Goal: Task Accomplishment & Management: Use online tool/utility

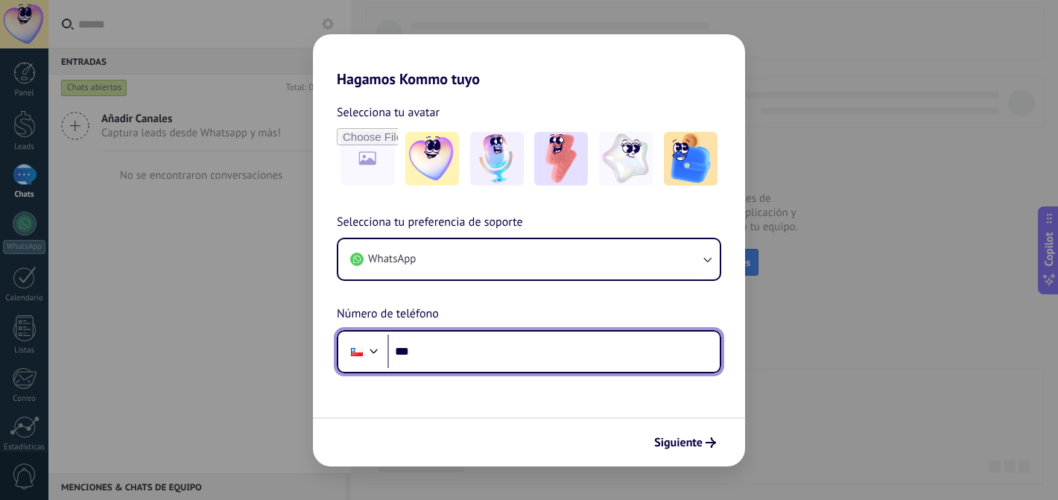
click at [435, 355] on input "***" at bounding box center [553, 351] width 332 height 34
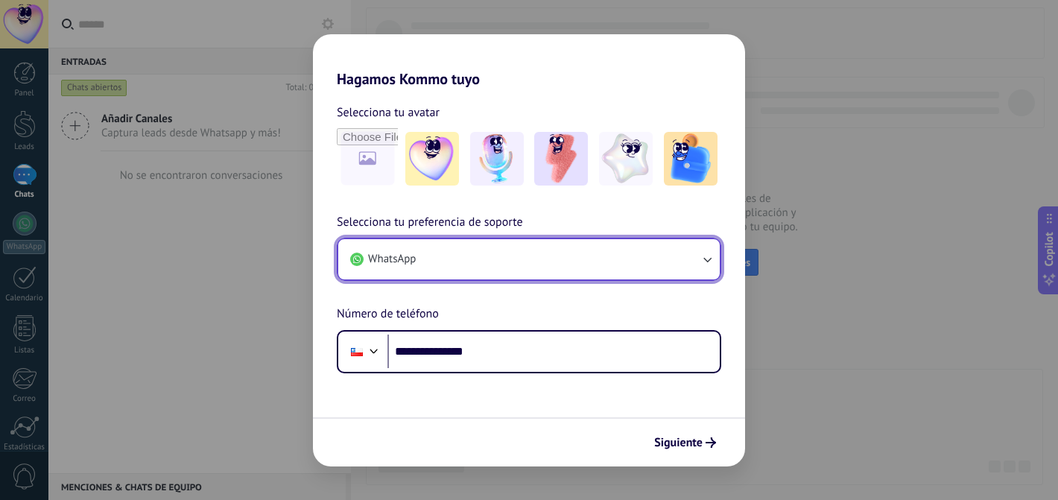
click at [677, 244] on button "WhatsApp" at bounding box center [528, 259] width 381 height 40
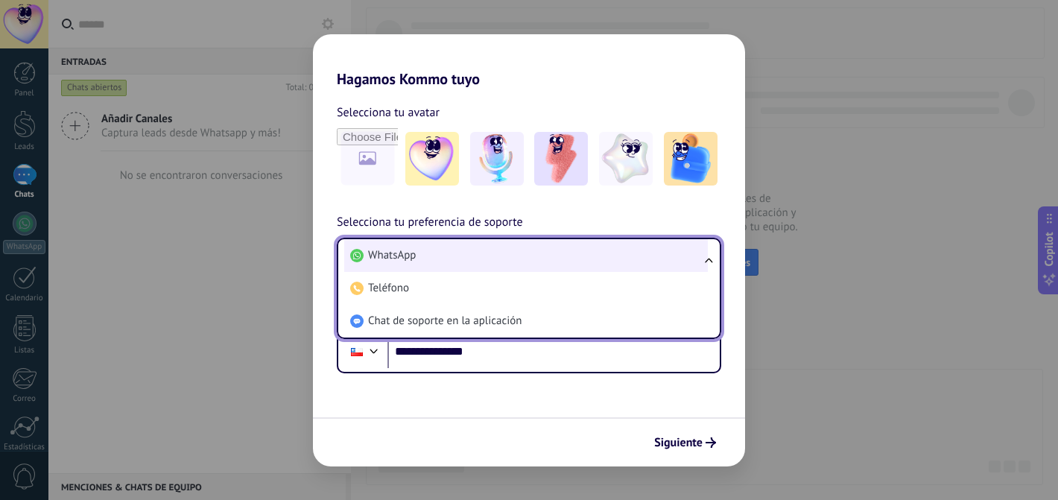
click at [675, 248] on li "WhatsApp" at bounding box center [525, 255] width 363 height 33
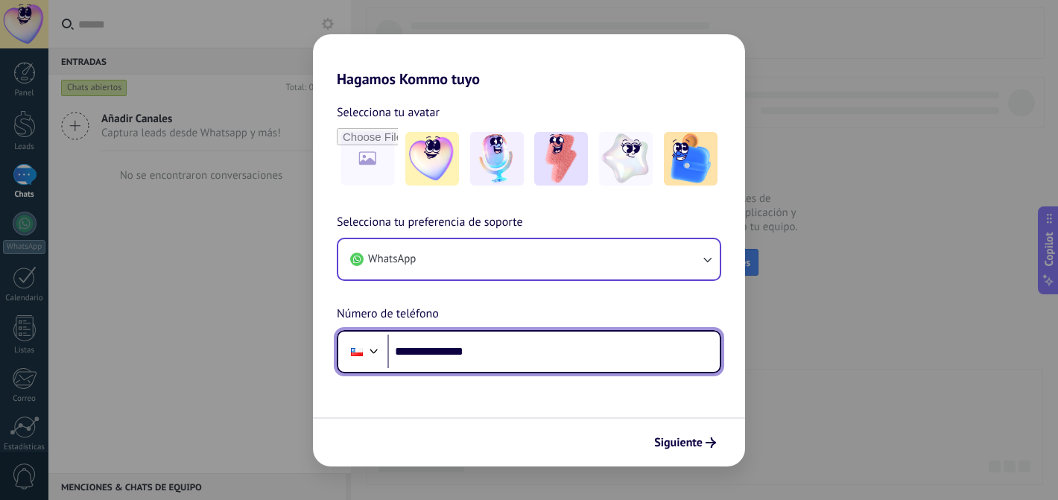
click at [509, 355] on input "**********" at bounding box center [553, 351] width 332 height 34
drag, startPoint x: 492, startPoint y: 352, endPoint x: 420, endPoint y: 352, distance: 71.5
click at [420, 352] on input "**********" at bounding box center [553, 351] width 332 height 34
type input "**********"
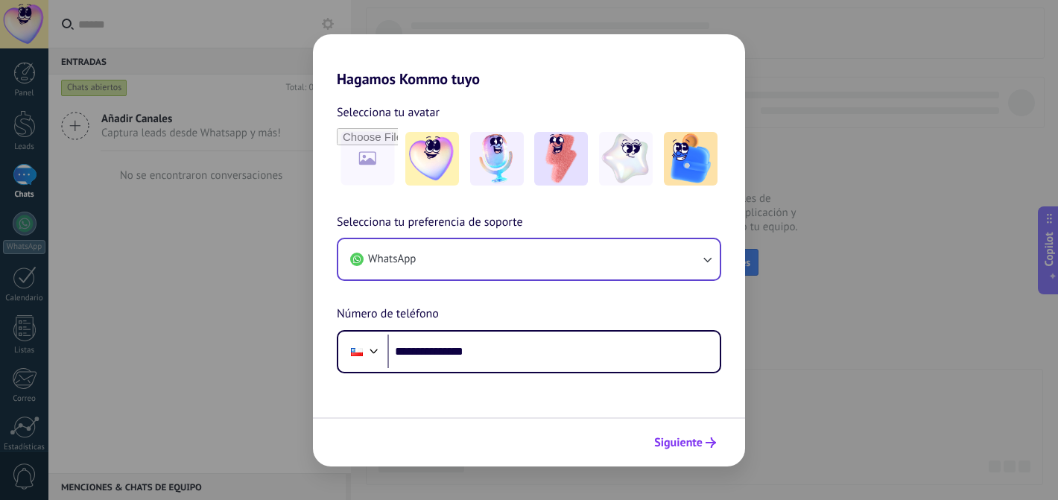
click at [690, 446] on span "Siguiente" at bounding box center [678, 442] width 48 height 10
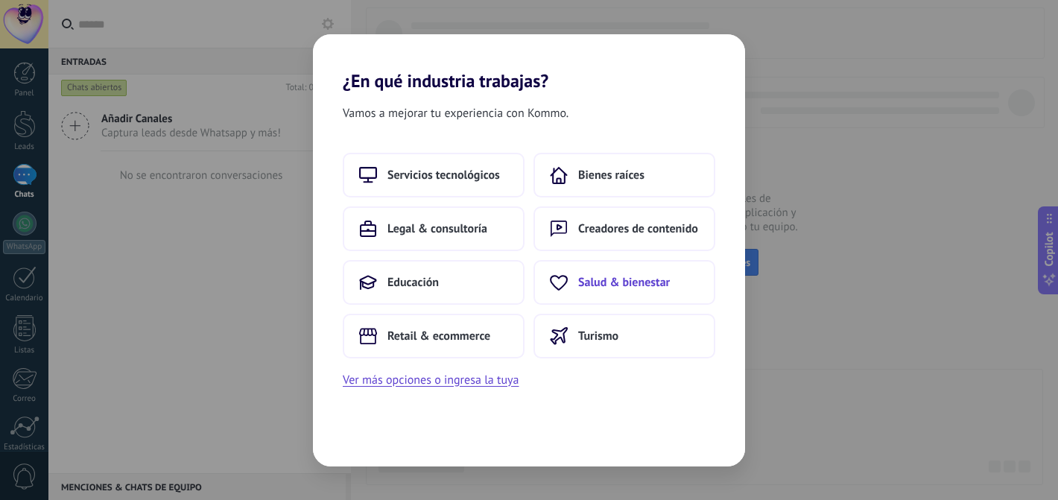
click at [579, 285] on span "Salud & bienestar" at bounding box center [624, 282] width 92 height 15
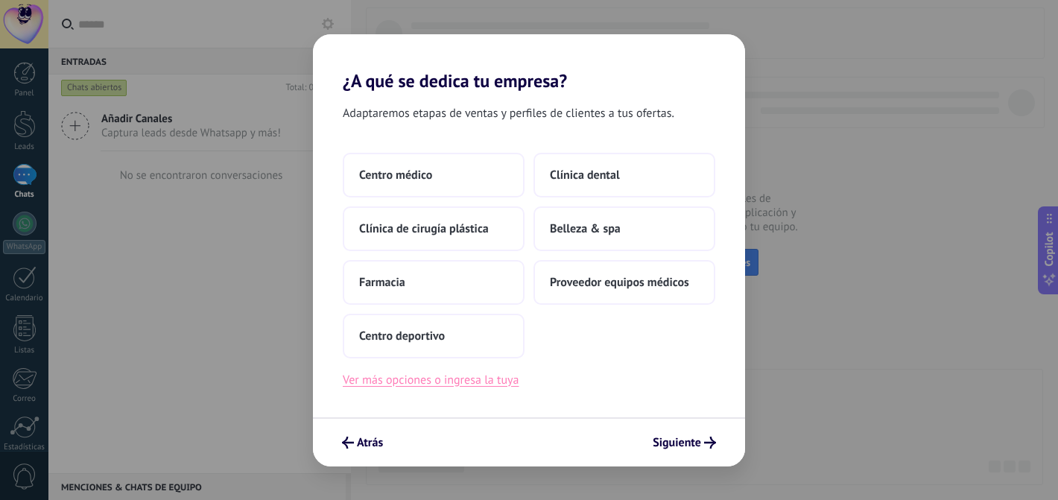
click at [431, 385] on button "Ver más opciones o ingresa la tuya" at bounding box center [431, 379] width 176 height 19
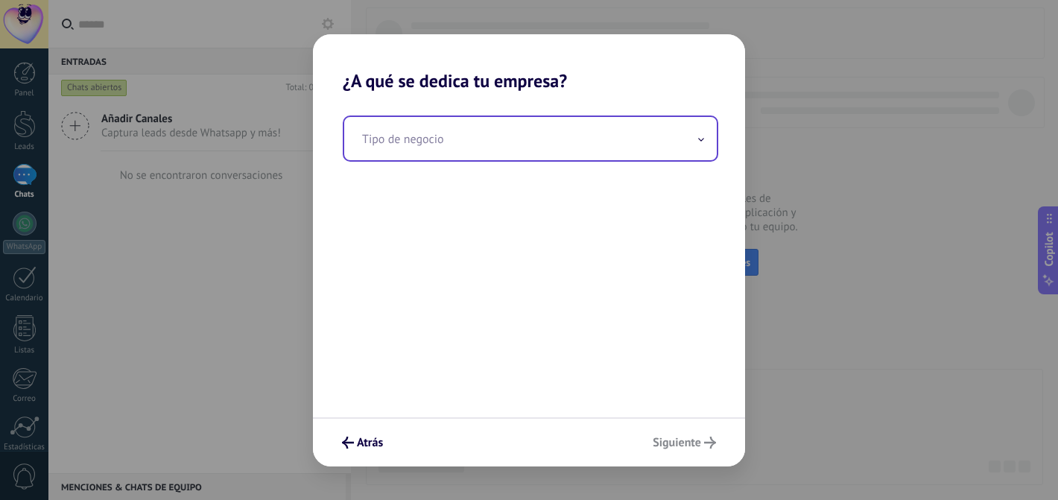
click at [453, 148] on input "text" at bounding box center [530, 138] width 372 height 43
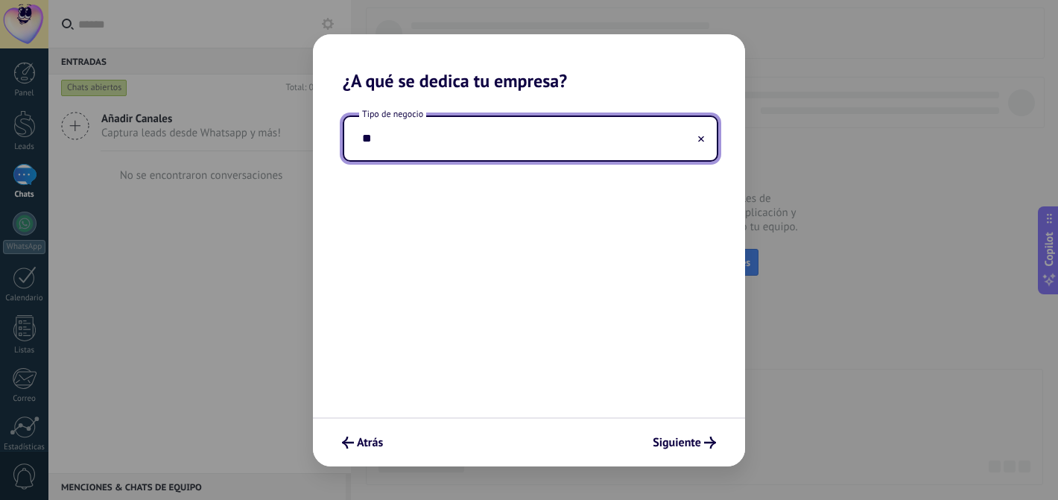
type input "*"
type input "**********"
click at [704, 439] on icon "submit" at bounding box center [710, 442] width 12 height 12
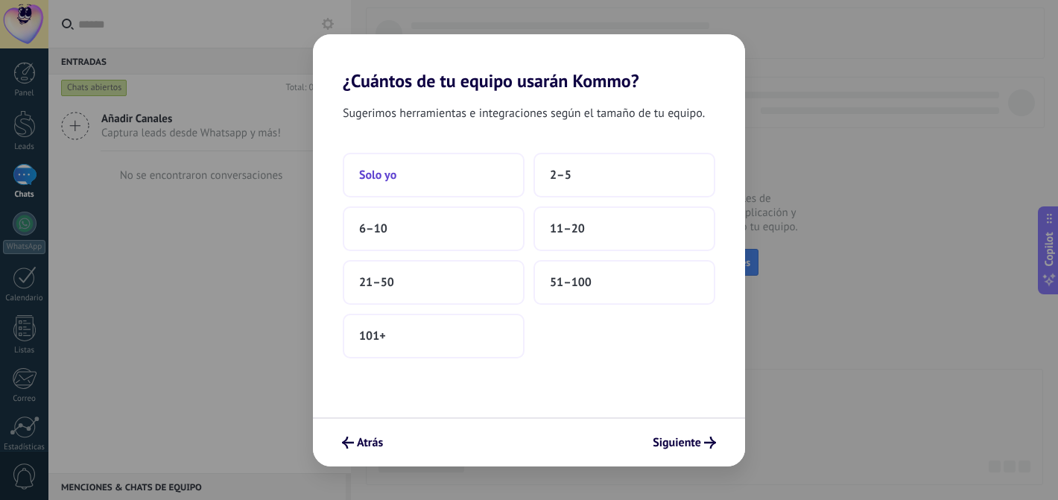
click at [448, 183] on button "Solo yo" at bounding box center [434, 175] width 182 height 45
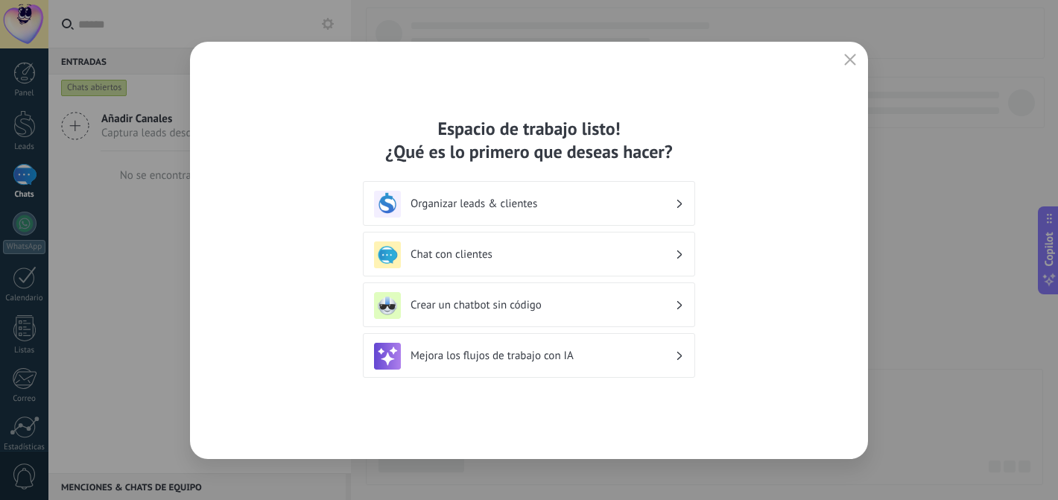
click at [459, 314] on div "Crear un chatbot sin código" at bounding box center [529, 305] width 310 height 27
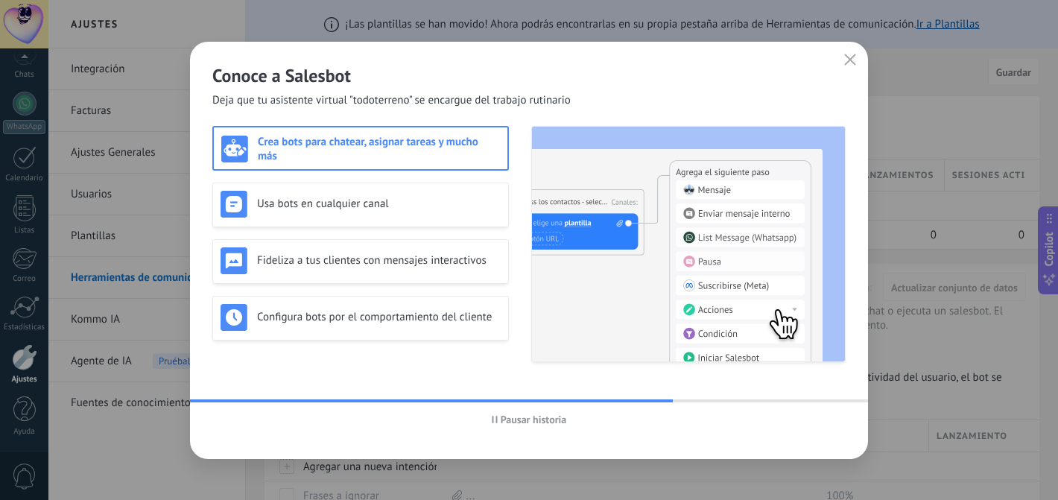
click at [345, 162] on h3 "Crea bots para chatear, asignar tareas y mucho más" at bounding box center [379, 149] width 242 height 28
click at [366, 156] on h3 "Crea bots para chatear, asignar tareas y mucho más" at bounding box center [379, 149] width 242 height 28
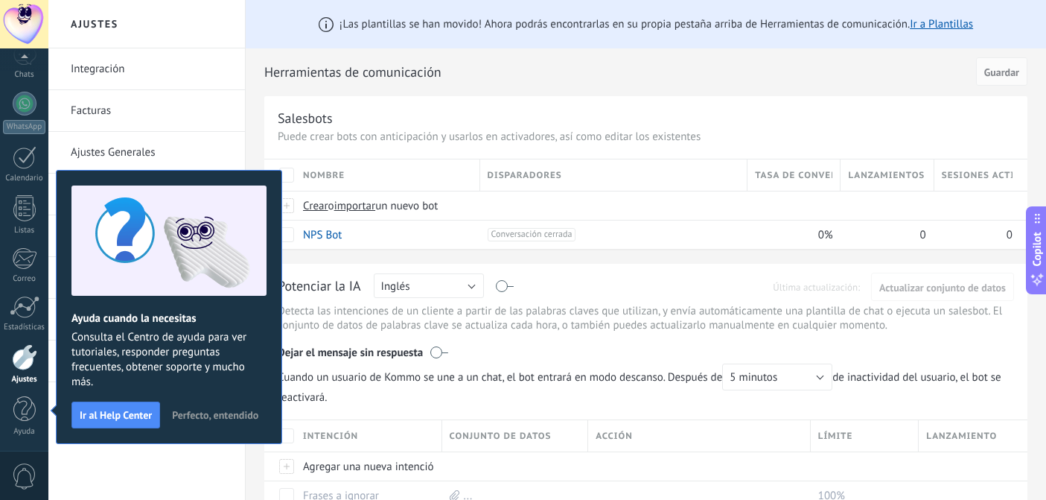
click at [200, 418] on span "Perfecto, entendido" at bounding box center [215, 415] width 86 height 10
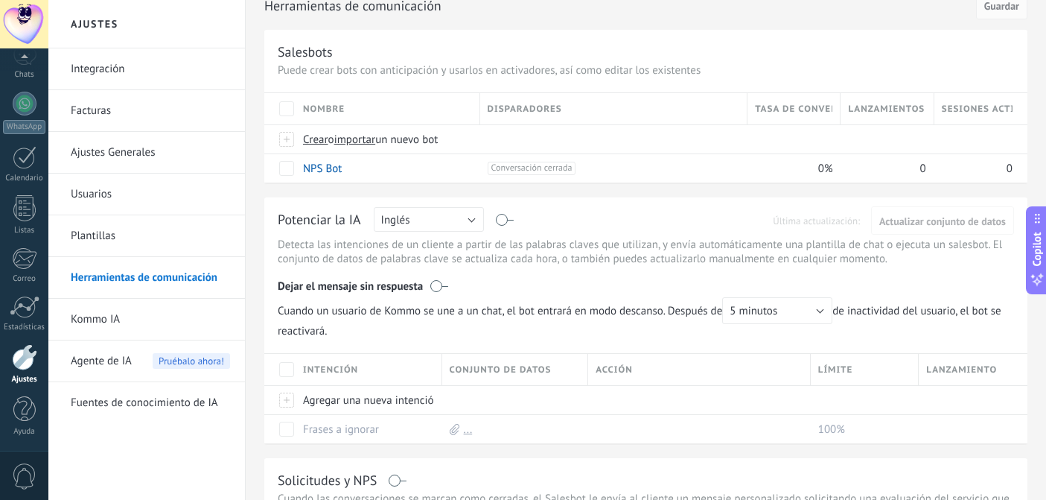
scroll to position [0, 0]
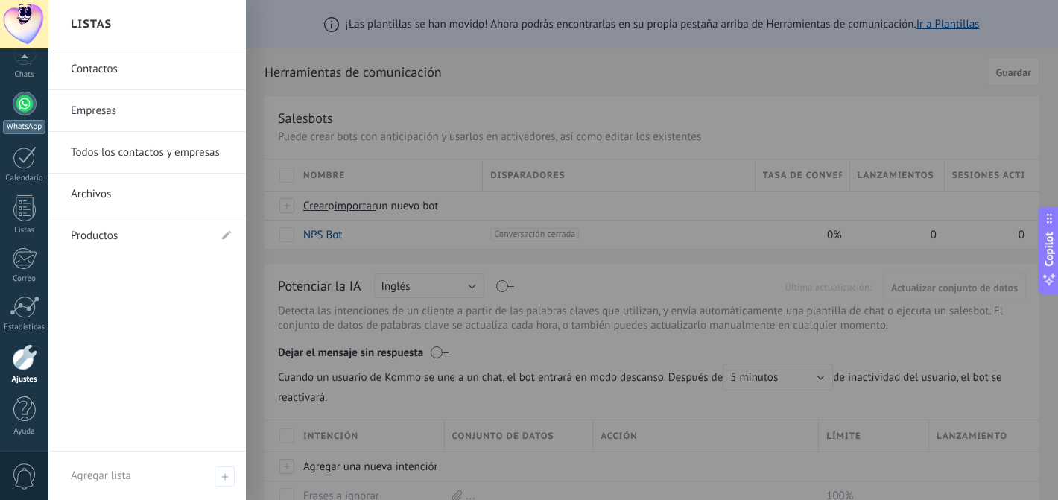
click at [28, 107] on div at bounding box center [25, 104] width 24 height 24
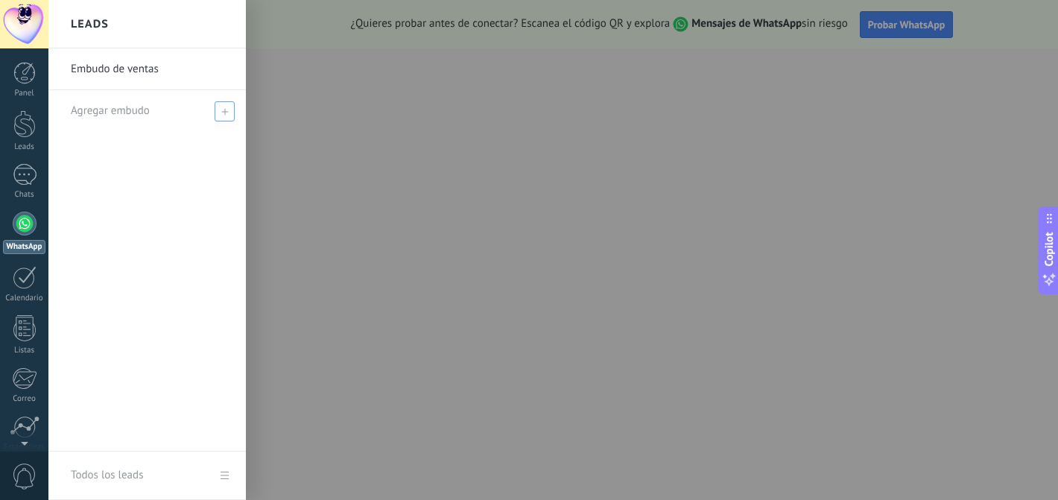
click at [135, 114] on span "Agregar embudo" at bounding box center [110, 111] width 79 height 14
click at [136, 74] on link "Embudo de ventas" at bounding box center [151, 69] width 160 height 42
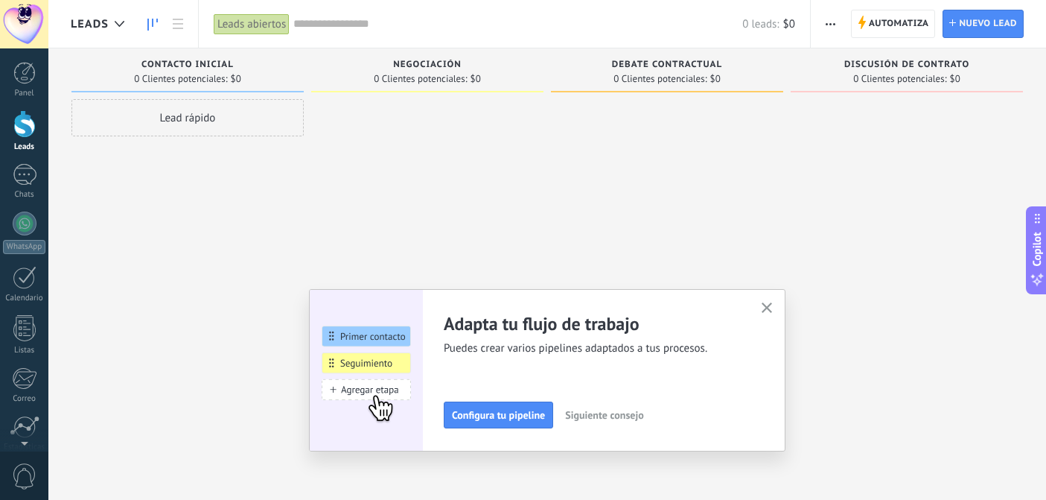
click at [773, 308] on icon "button" at bounding box center [767, 307] width 11 height 11
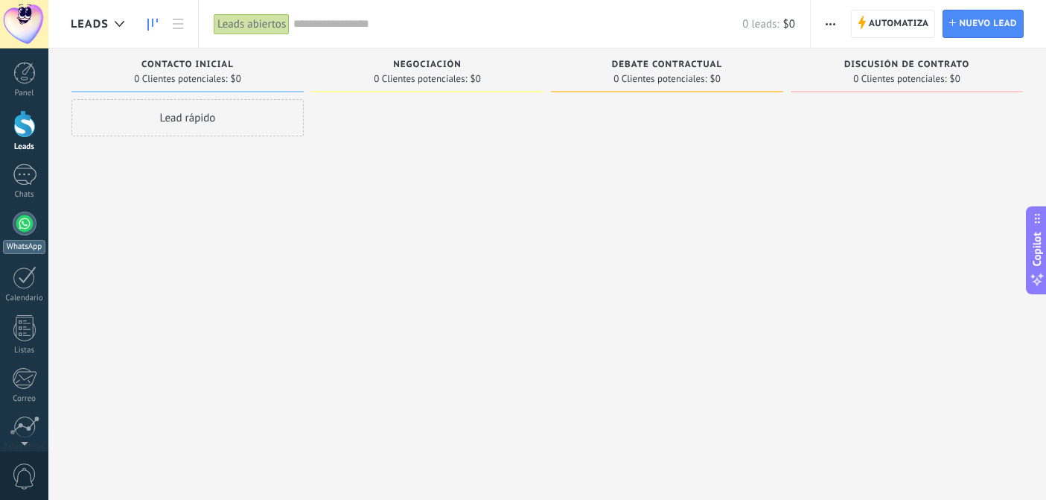
click at [25, 215] on div at bounding box center [25, 224] width 24 height 24
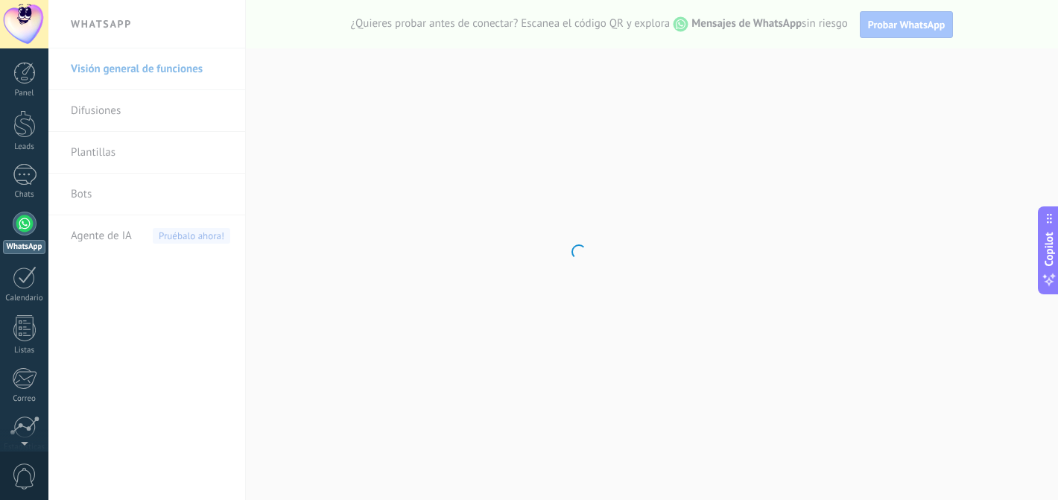
click at [107, 153] on body ".abccls-1,.abccls-2{fill-rule:evenodd}.abccls-2{fill:#fff} .abfcls-1{fill:none}…" at bounding box center [529, 250] width 1058 height 500
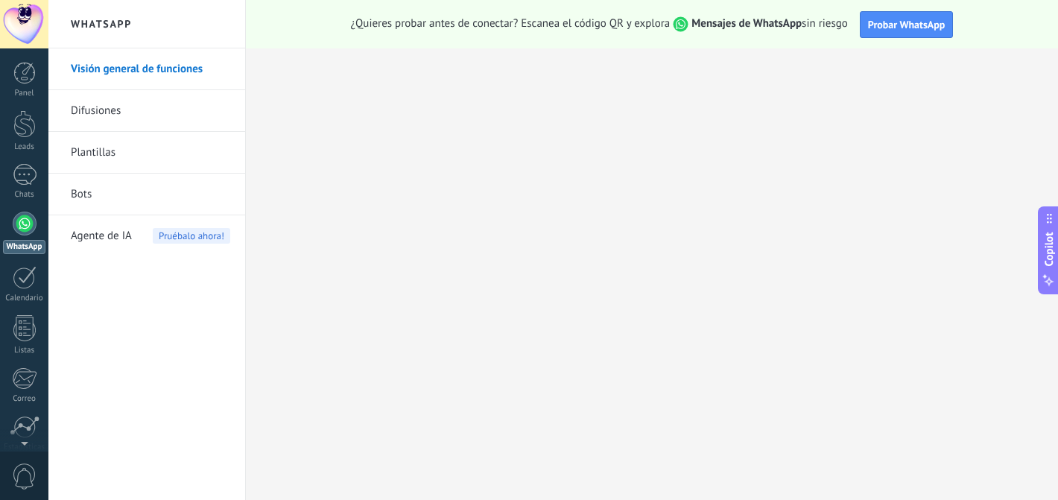
click at [104, 153] on link "Plantillas" at bounding box center [150, 153] width 159 height 42
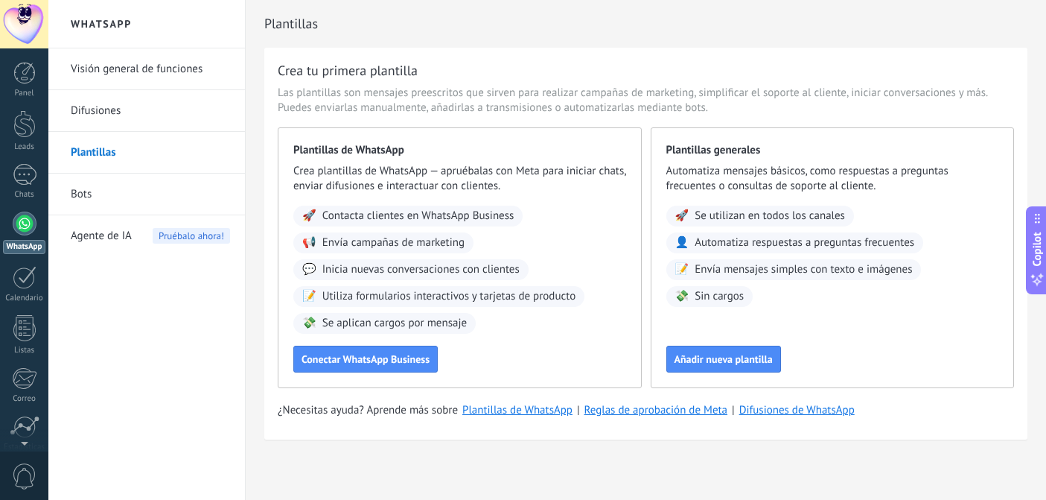
scroll to position [3, 0]
